Goal: Register for event/course

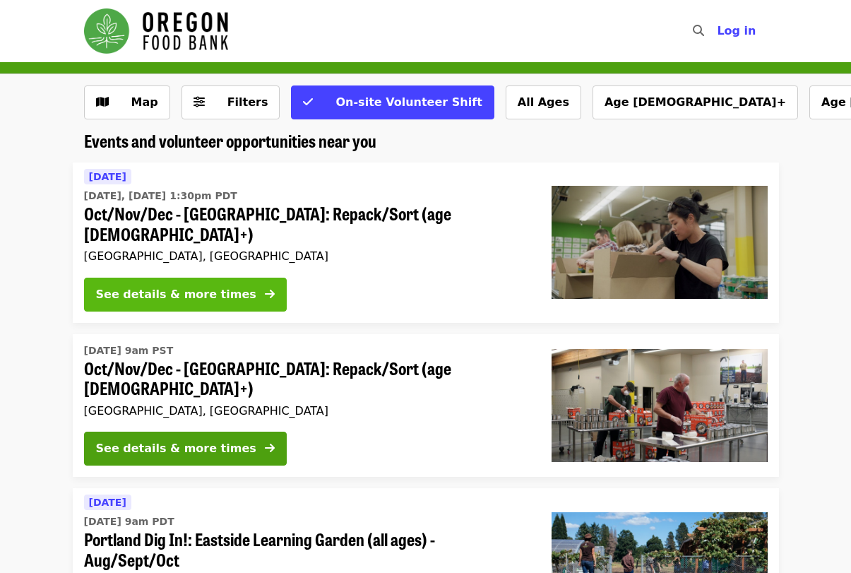
click at [213, 286] on div "See details & more times" at bounding box center [176, 294] width 160 height 17
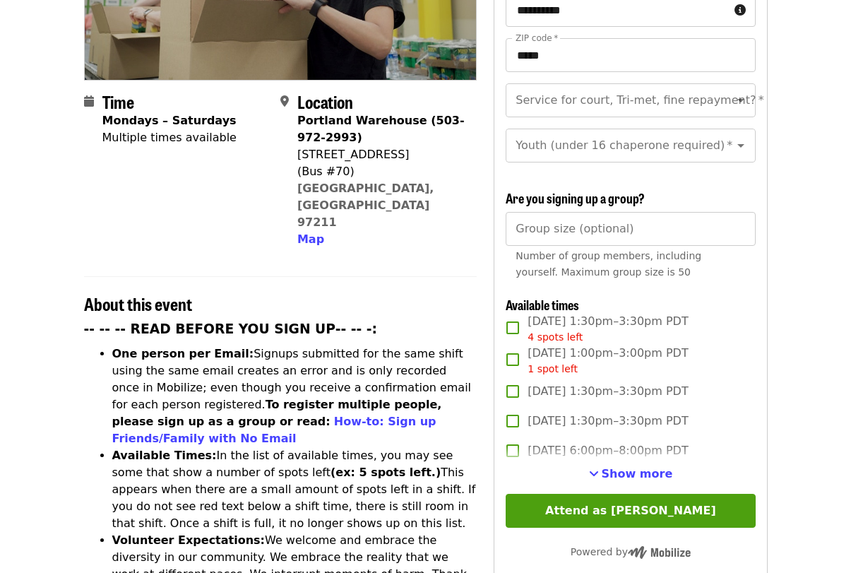
scroll to position [357, 0]
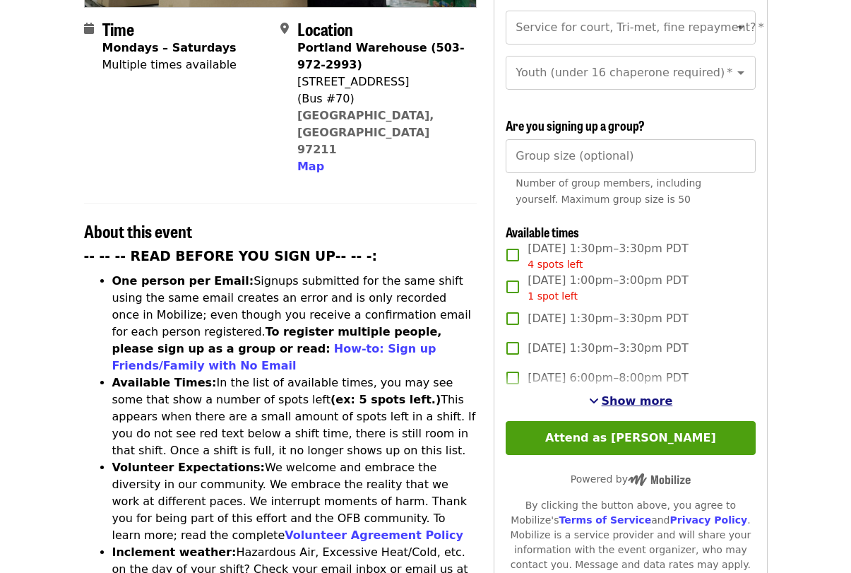
click at [647, 399] on span "Show more" at bounding box center [637, 400] width 71 height 13
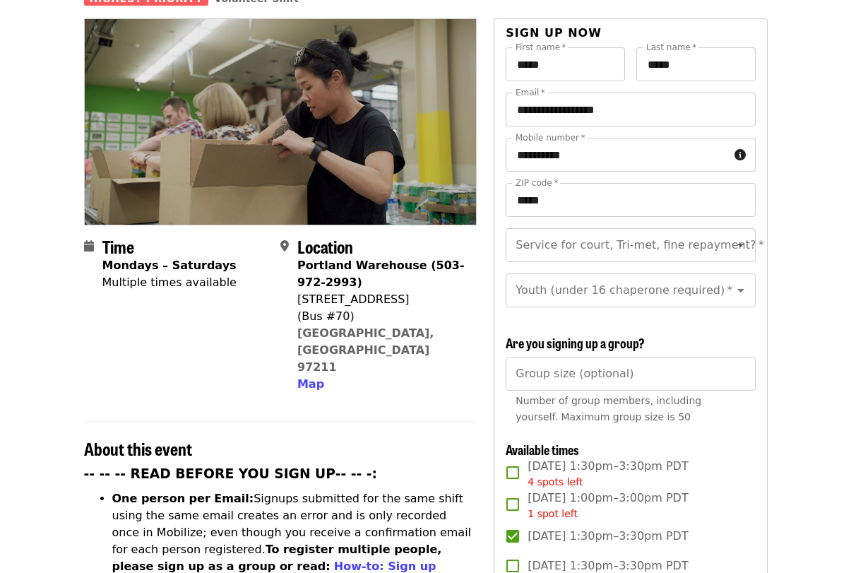
scroll to position [192, 0]
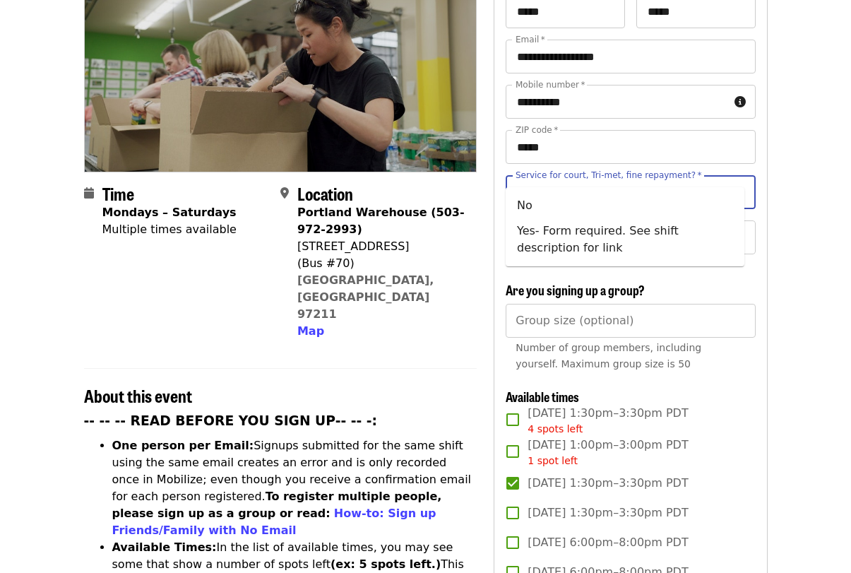
click at [665, 179] on input "Service for court, Tri-met, fine repayment?   *" at bounding box center [613, 192] width 192 height 27
click at [608, 209] on li "No" at bounding box center [625, 205] width 239 height 25
type input "**"
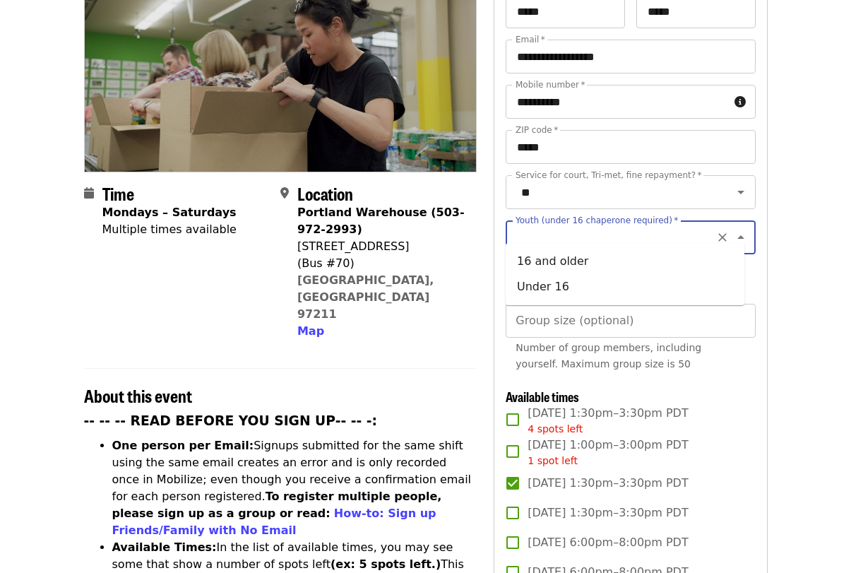
click at [604, 224] on input "Youth (under 16 chaperone required)   *" at bounding box center [613, 237] width 192 height 27
click at [571, 268] on li "16 and older" at bounding box center [625, 261] width 239 height 25
type input "**********"
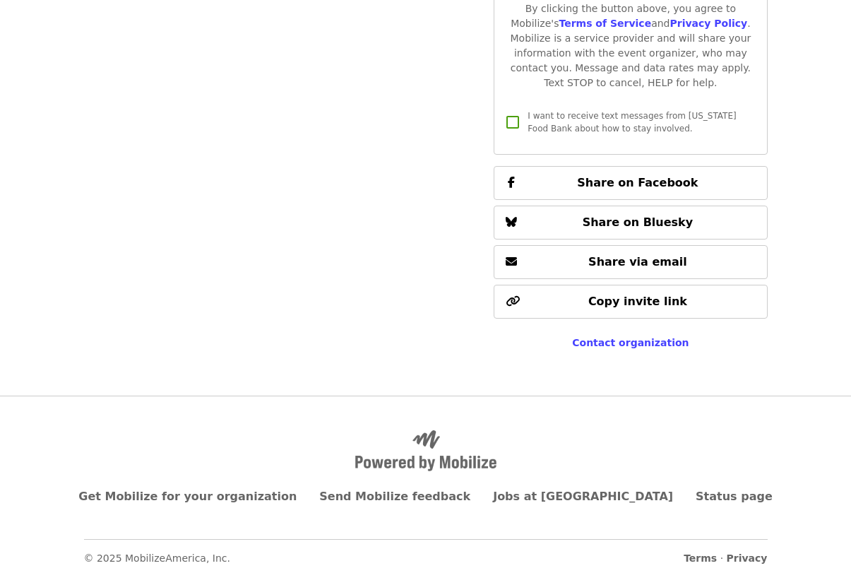
scroll to position [2956, 0]
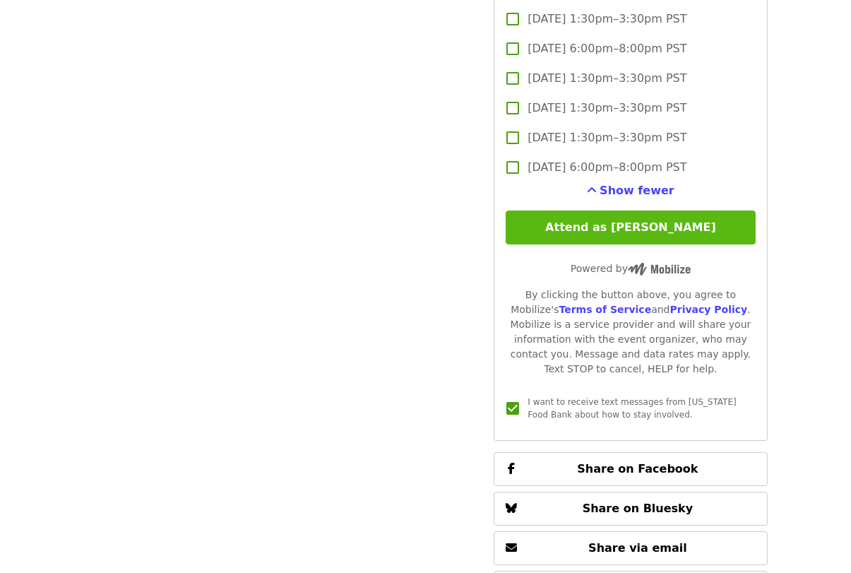
click at [635, 224] on button "Attend as [PERSON_NAME]" at bounding box center [630, 227] width 249 height 34
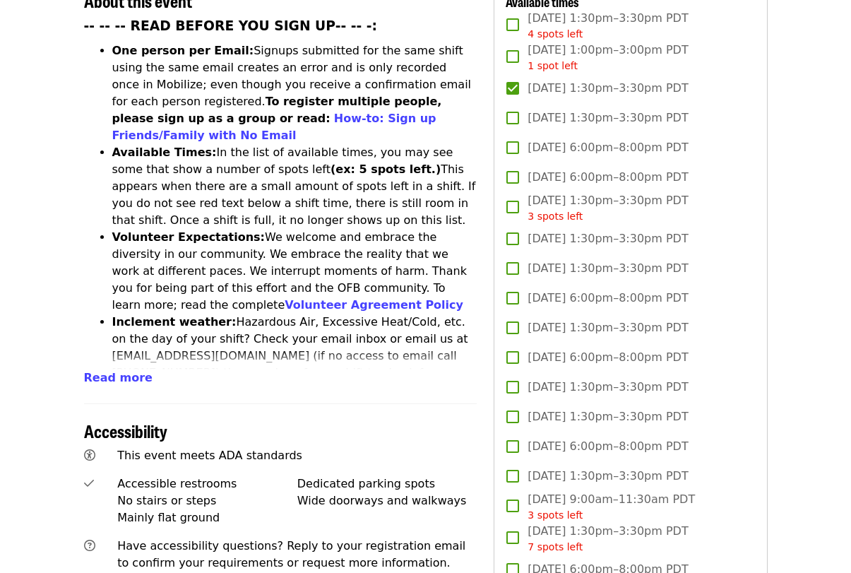
scroll to position [603, 0]
